Goal: Information Seeking & Learning: Find specific fact

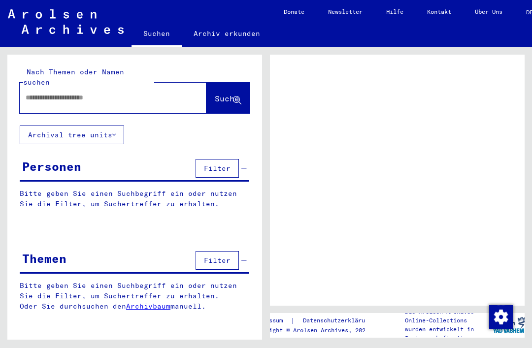
click at [127, 93] on input "text" at bounding box center [104, 98] width 157 height 10
type input "***"
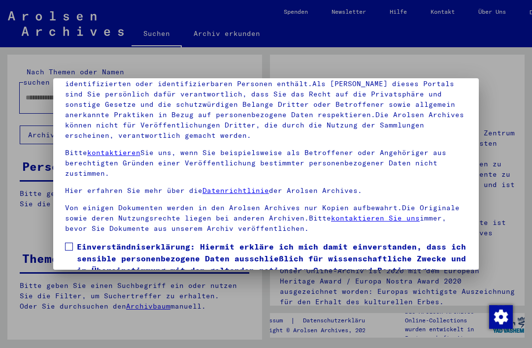
scroll to position [39, 0]
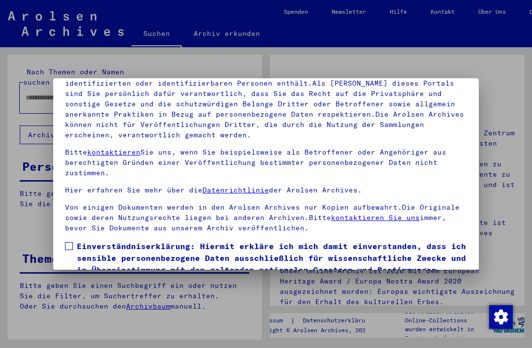
click at [71, 241] on label "Einverständniserklärung: Hiermit erkläre ich mich damit einverstanden, dass ich…" at bounding box center [266, 270] width 402 height 59
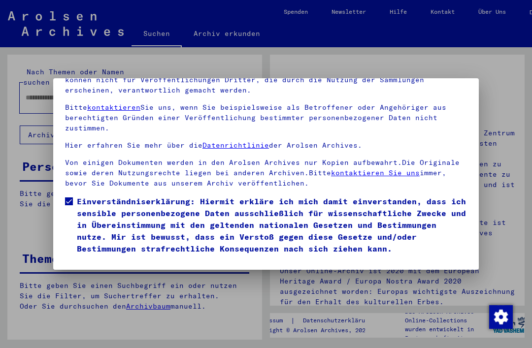
scroll to position [104, 0]
click at [76, 260] on button "Ich stimme zu" at bounding box center [102, 269] width 74 height 19
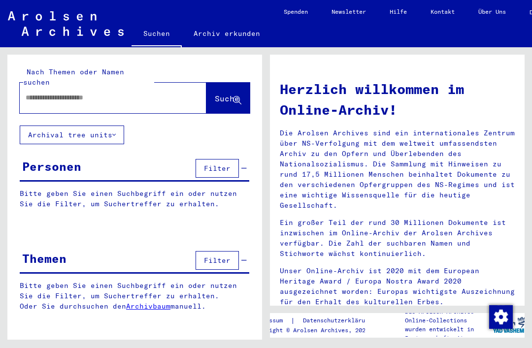
click at [109, 87] on div at bounding box center [98, 98] width 157 height 22
click at [142, 93] on input "text" at bounding box center [101, 98] width 151 height 10
type input "**********"
click at [215, 99] on button "Suche" at bounding box center [228, 98] width 43 height 31
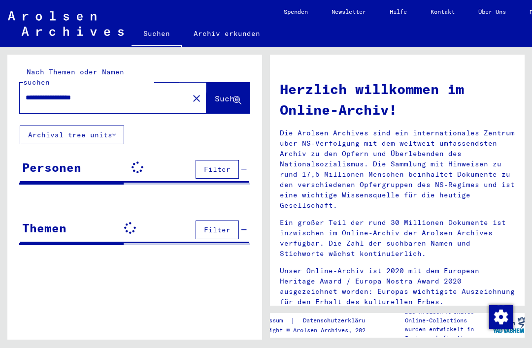
click at [228, 94] on span "Suche" at bounding box center [227, 99] width 25 height 10
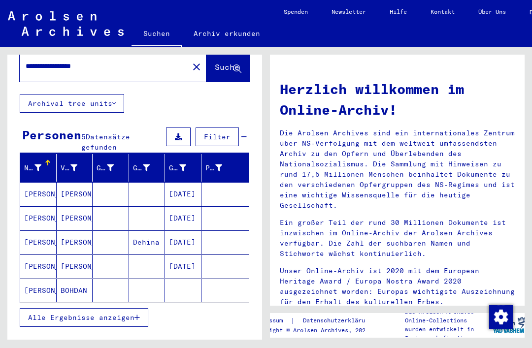
scroll to position [52, 0]
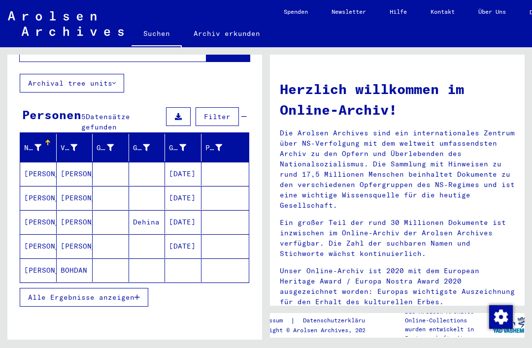
click at [38, 259] on mat-cell "[PERSON_NAME]" at bounding box center [38, 271] width 36 height 24
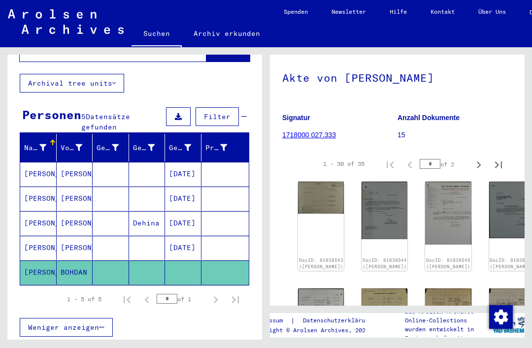
scroll to position [81, 0]
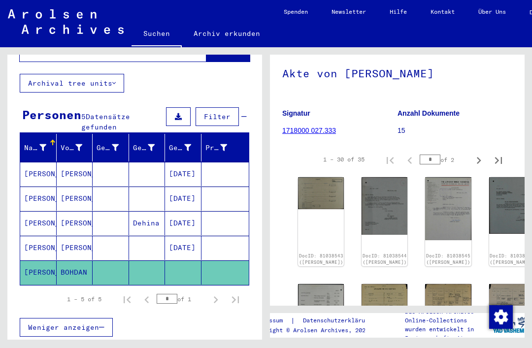
click at [325, 214] on div "DocID: 81038543 ([PERSON_NAME])" at bounding box center [321, 221] width 46 height 89
click at [316, 200] on img at bounding box center [321, 193] width 46 height 32
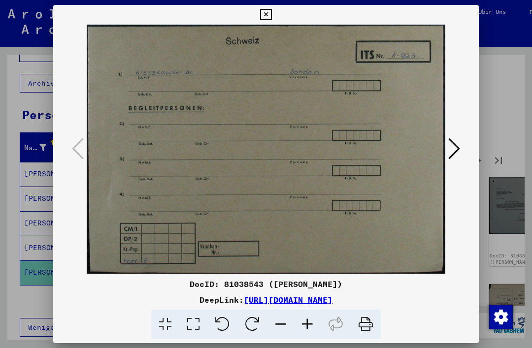
click at [449, 147] on icon at bounding box center [455, 149] width 12 height 24
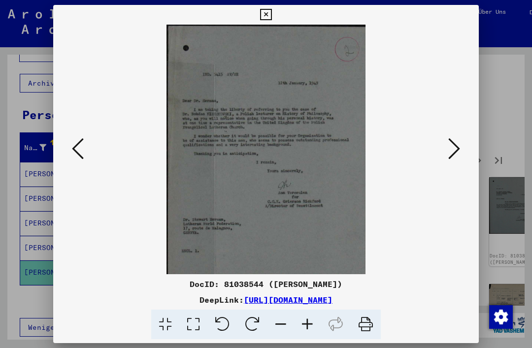
click at [449, 152] on icon at bounding box center [455, 149] width 12 height 24
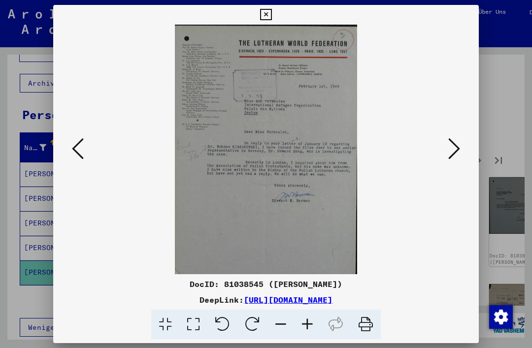
click at [449, 147] on icon at bounding box center [455, 149] width 12 height 24
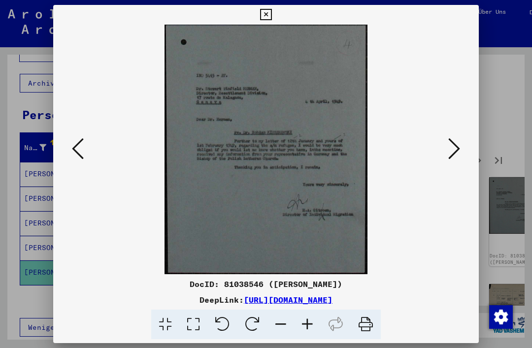
click at [446, 152] on button at bounding box center [455, 150] width 18 height 28
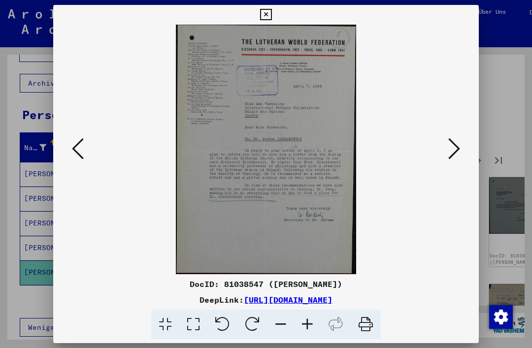
click at [446, 148] on button at bounding box center [455, 150] width 18 height 28
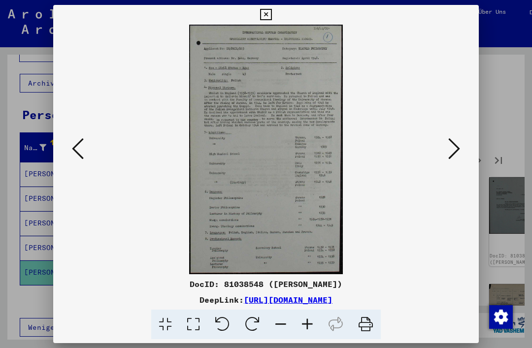
click at [446, 151] on button at bounding box center [455, 150] width 18 height 28
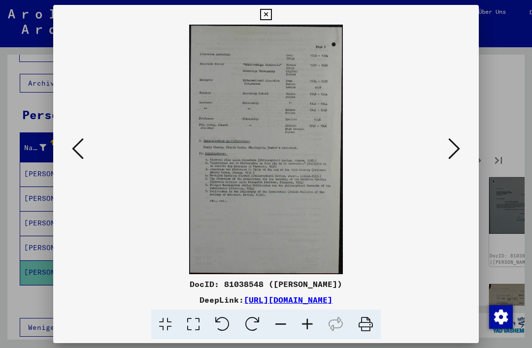
click at [446, 150] on button at bounding box center [455, 150] width 18 height 28
